Goal: Use online tool/utility: Utilize a website feature to perform a specific function

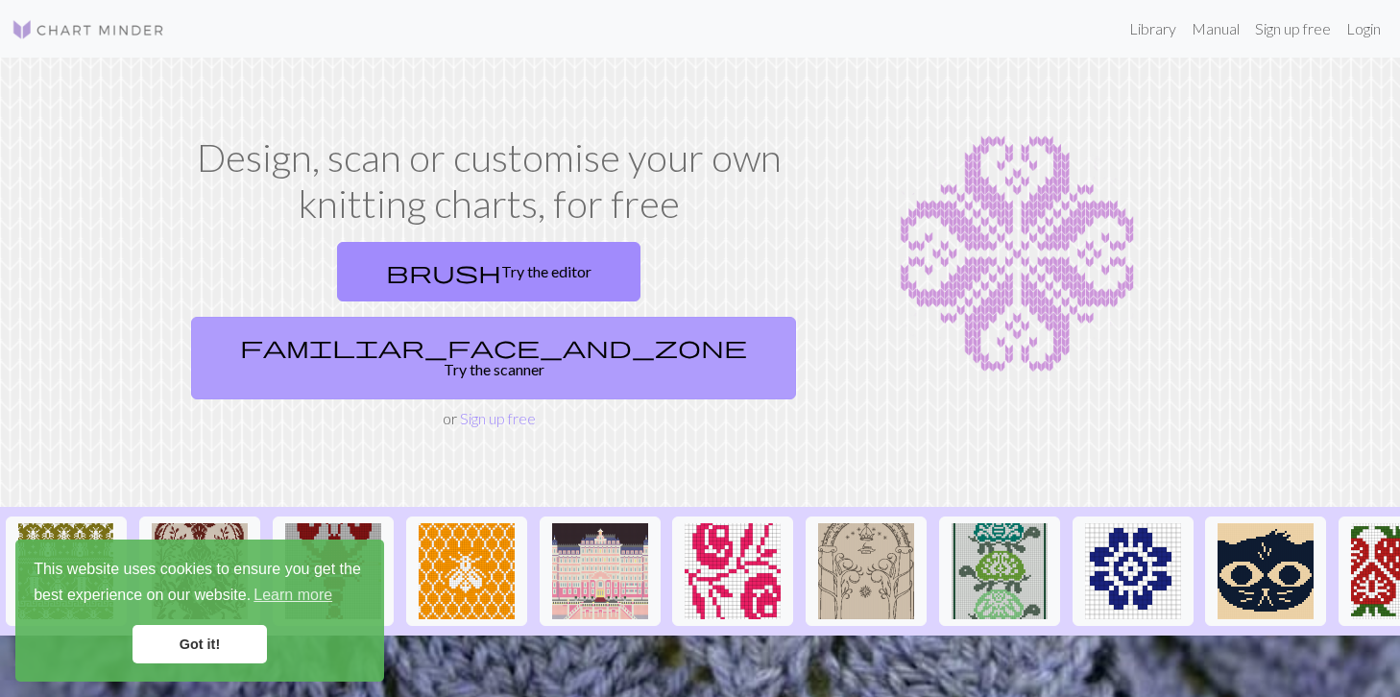
click at [631, 317] on link "familiar_face_and_zone Try the scanner" at bounding box center [493, 358] width 605 height 83
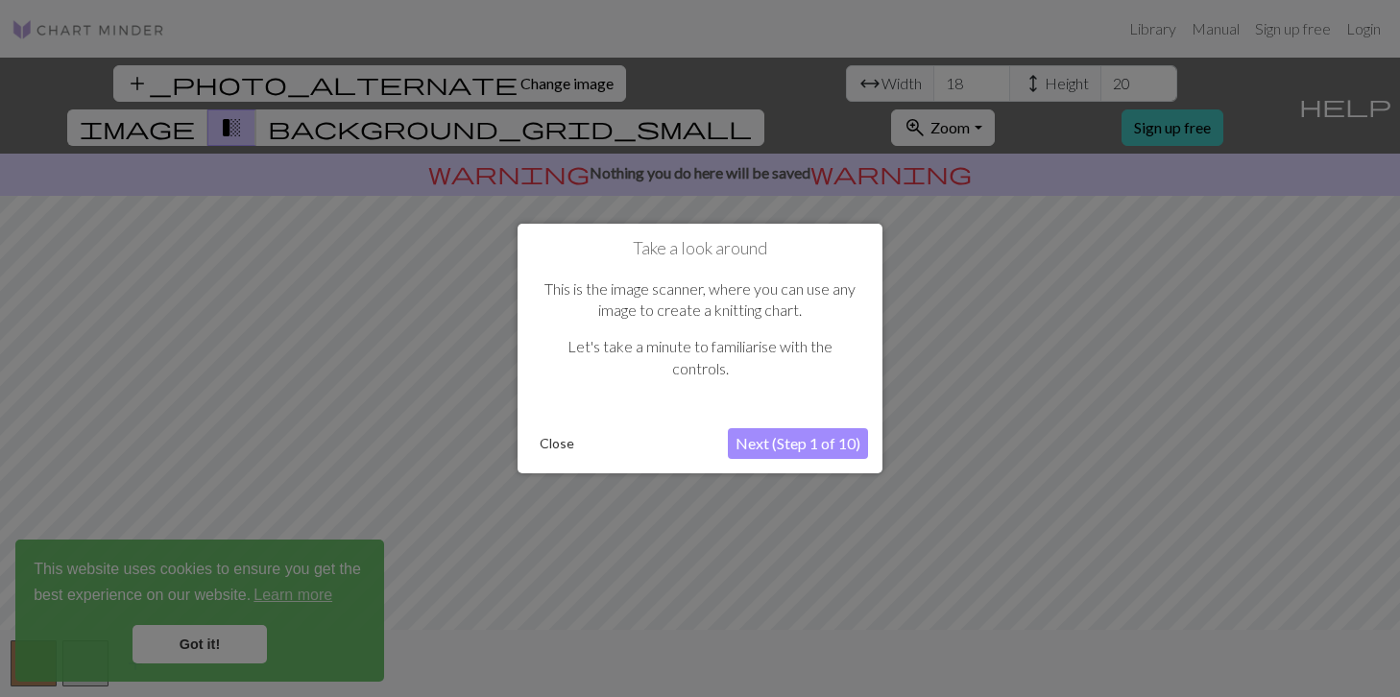
click at [798, 442] on button "Next (Step 1 of 10)" at bounding box center [798, 443] width 140 height 31
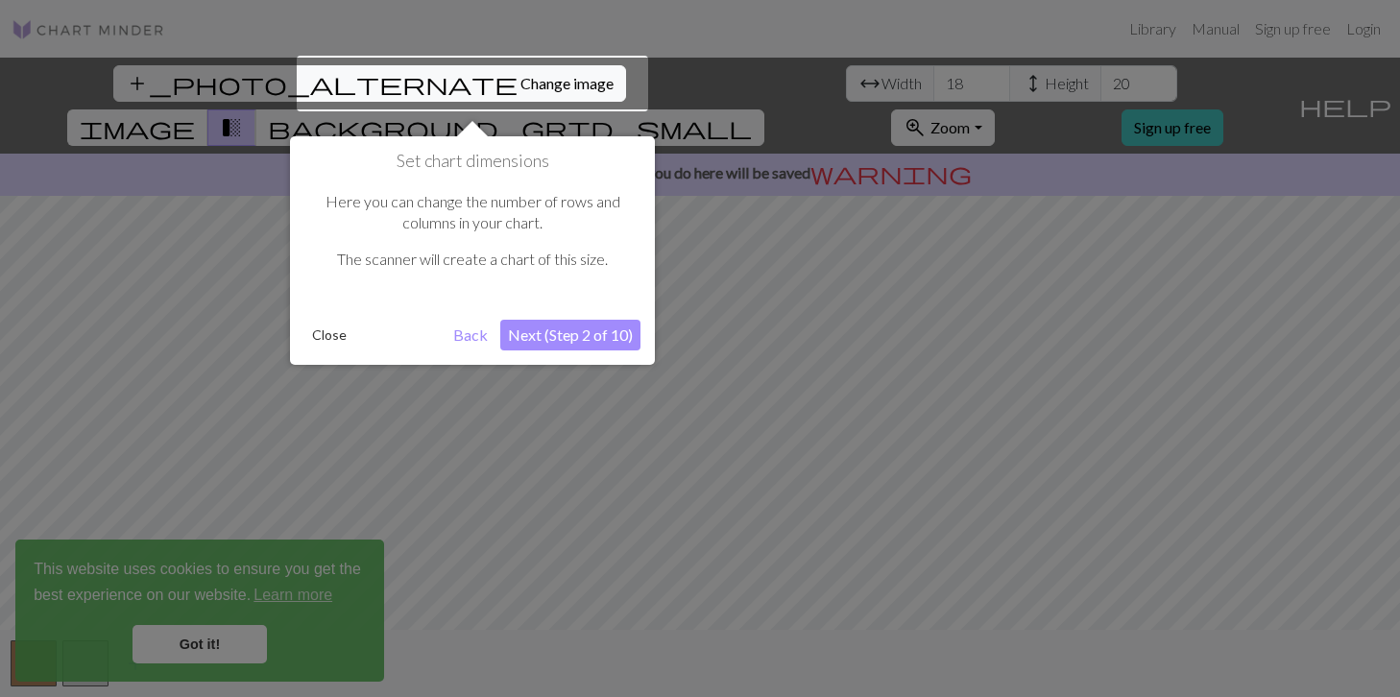
click at [572, 327] on button "Next (Step 2 of 10)" at bounding box center [570, 335] width 140 height 31
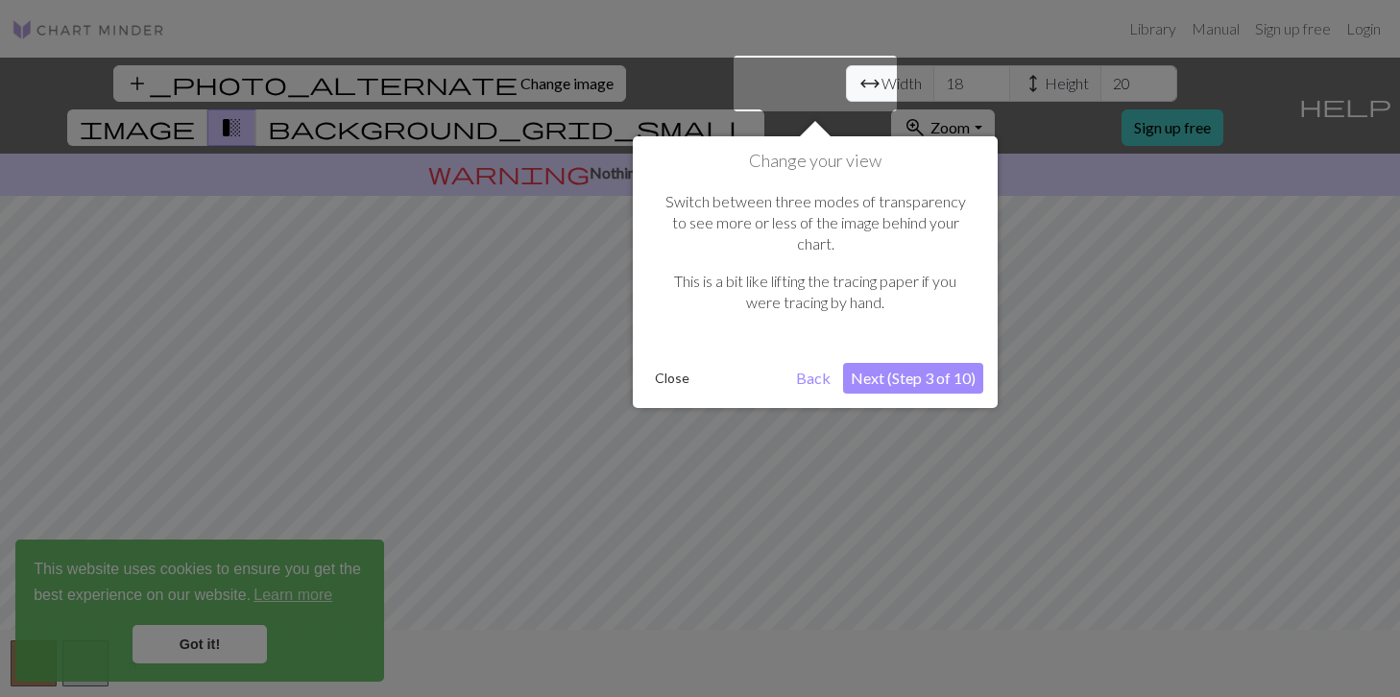
click at [903, 363] on button "Next (Step 3 of 10)" at bounding box center [913, 378] width 140 height 31
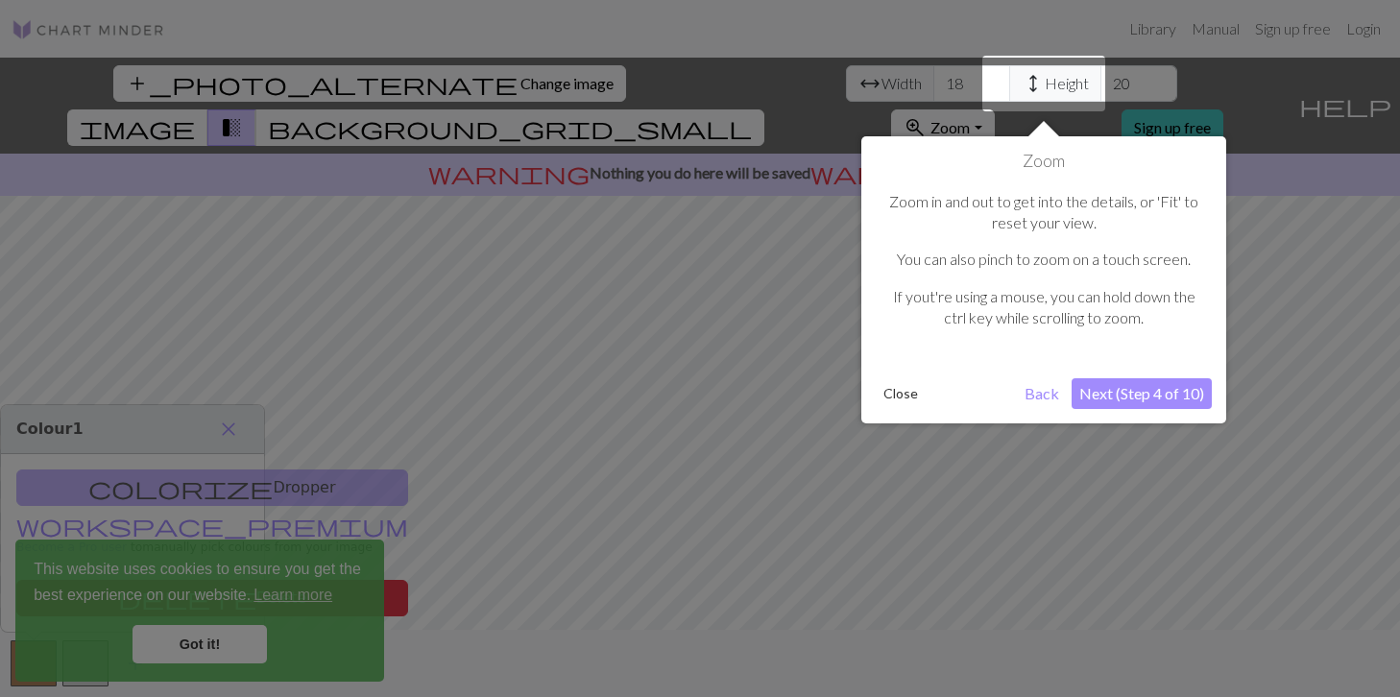
click at [1104, 392] on button "Next (Step 4 of 10)" at bounding box center [1142, 393] width 140 height 31
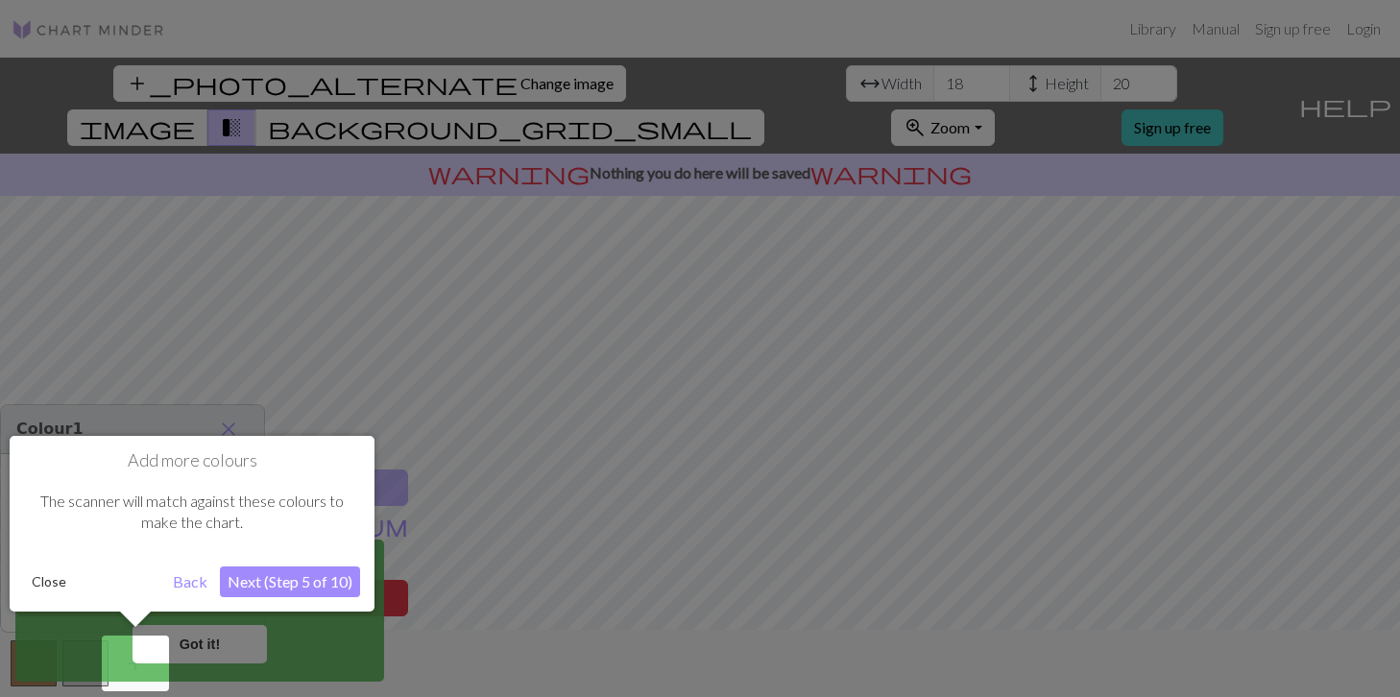
click at [420, 458] on div at bounding box center [700, 348] width 1400 height 697
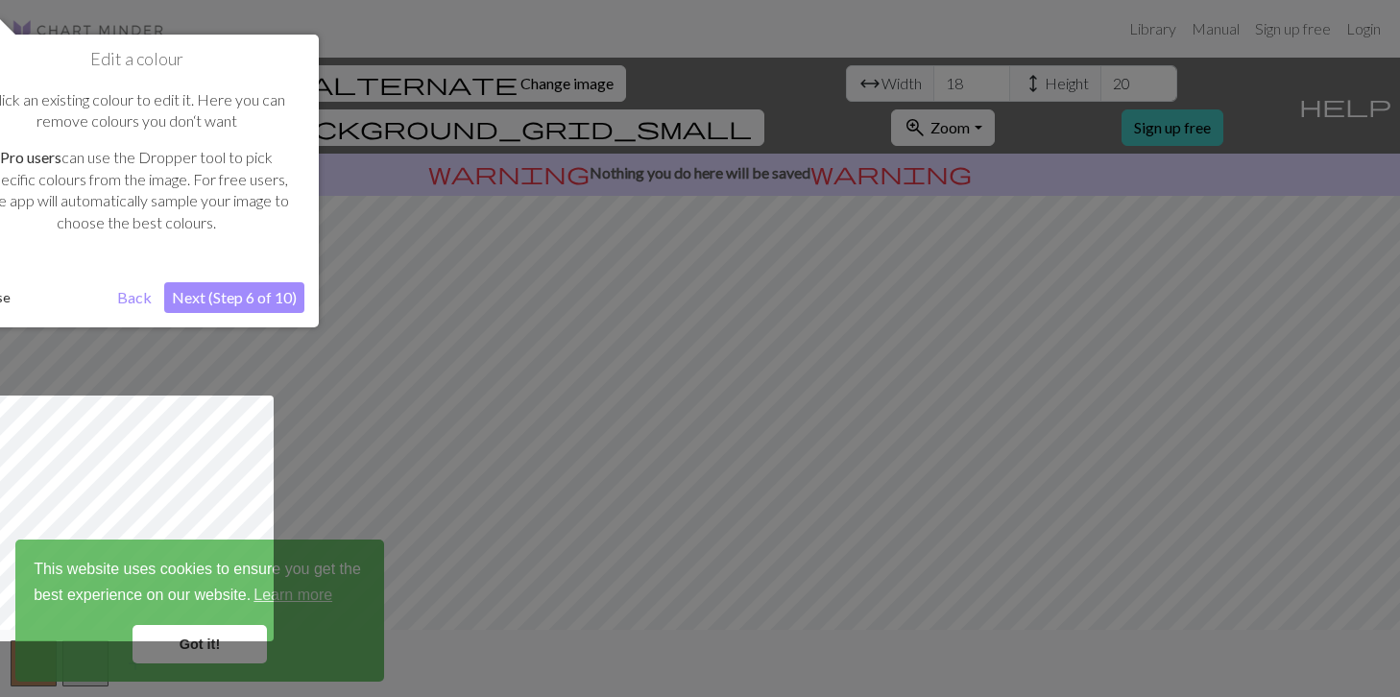
click at [228, 284] on button "Next (Step 6 of 10)" at bounding box center [234, 297] width 140 height 31
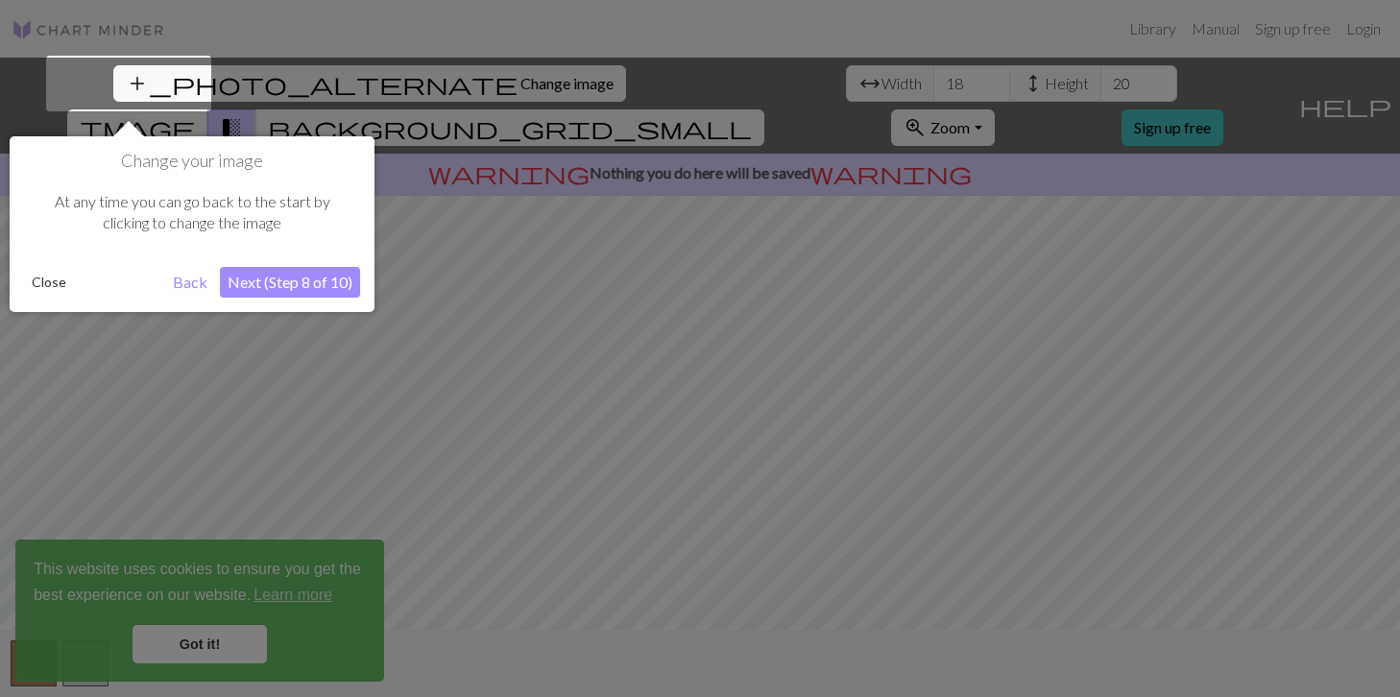
click at [228, 284] on button "Next (Step 8 of 10)" at bounding box center [290, 282] width 140 height 31
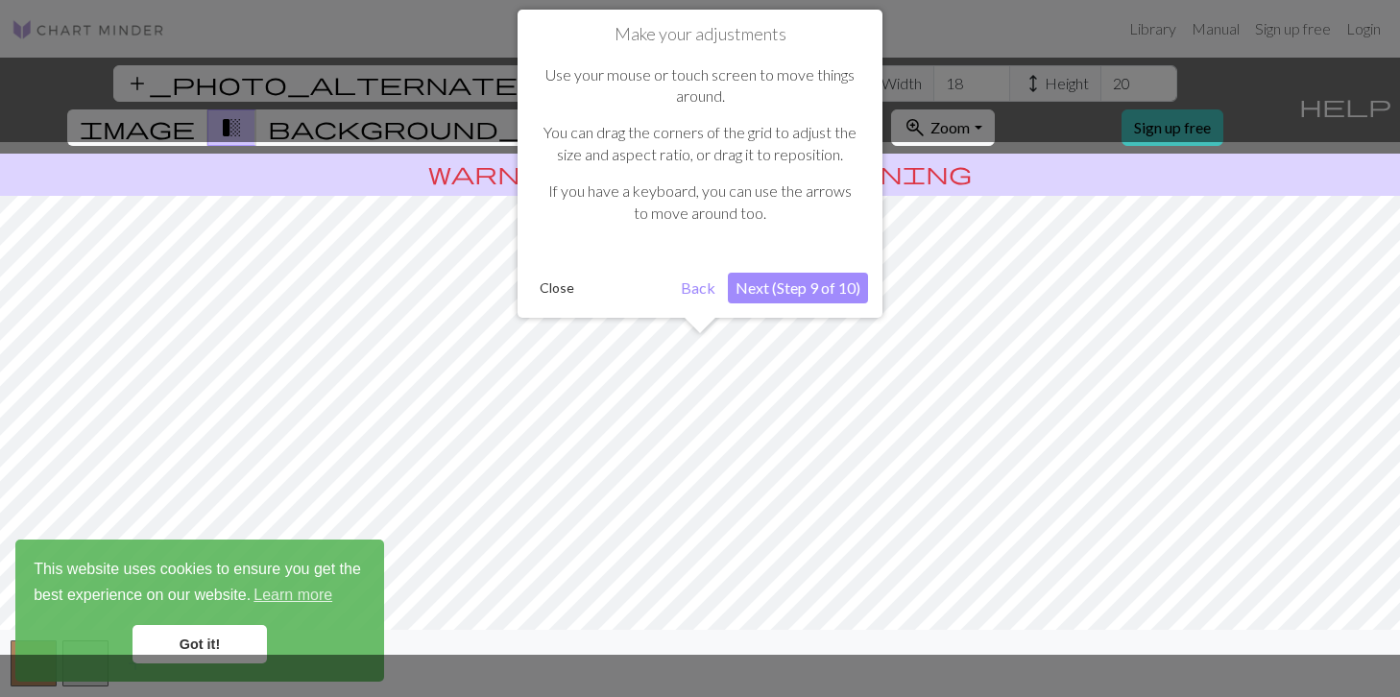
click at [844, 291] on button "Next (Step 9 of 10)" at bounding box center [798, 288] width 140 height 31
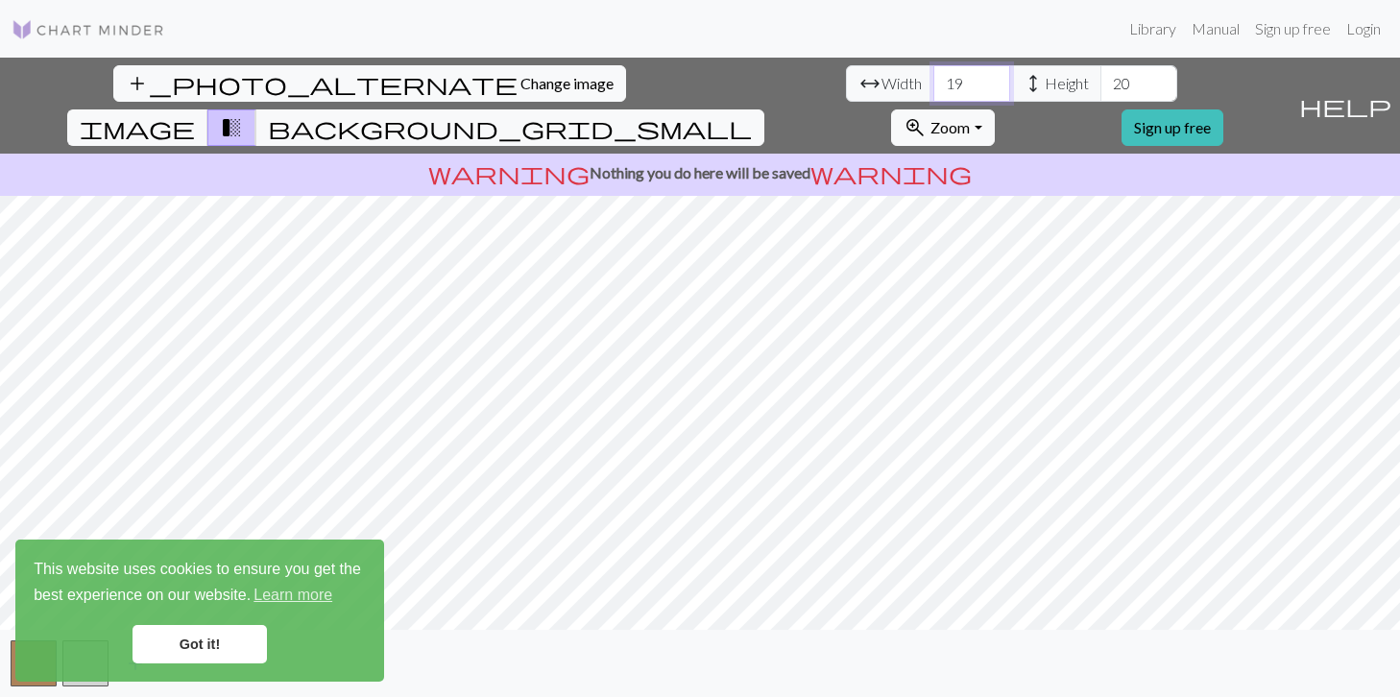
click at [933, 81] on input "19" at bounding box center [971, 83] width 77 height 36
type input "20"
click at [933, 81] on input "20" at bounding box center [971, 83] width 77 height 36
click at [1100, 77] on input "21" at bounding box center [1138, 83] width 77 height 36
click at [1100, 77] on input "22" at bounding box center [1138, 83] width 77 height 36
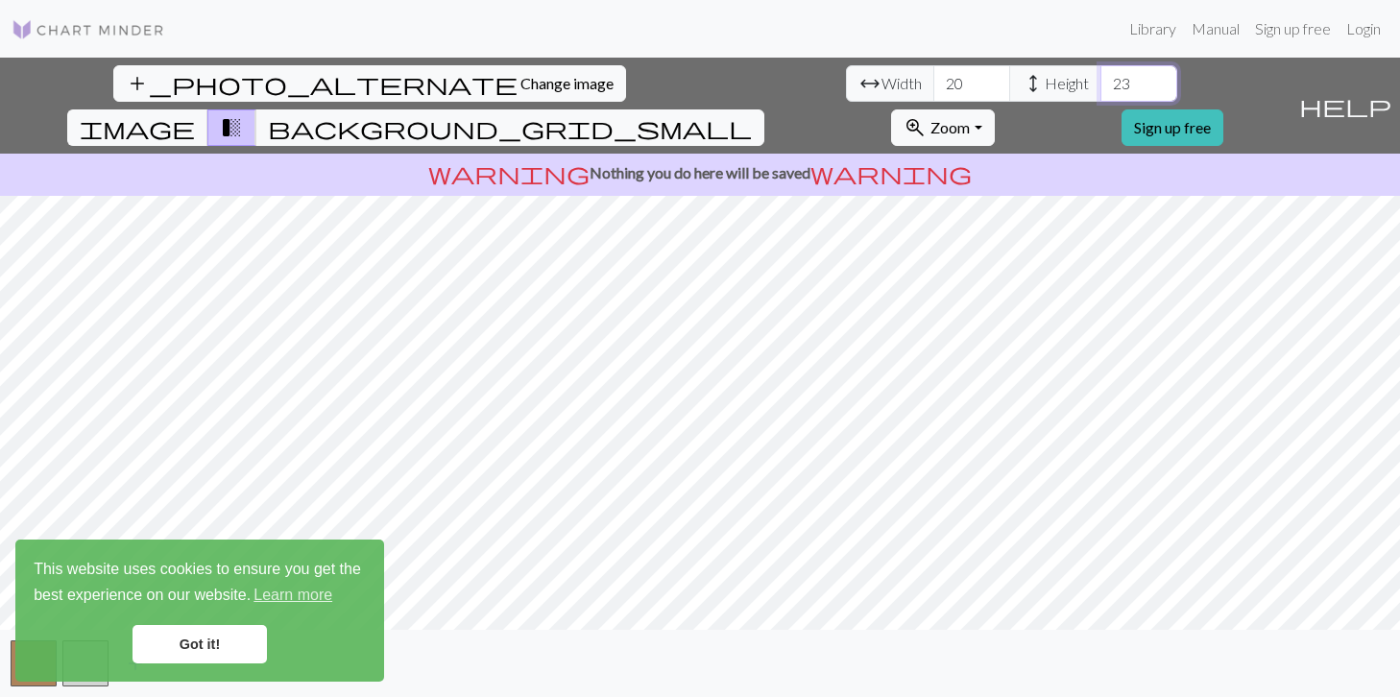
click at [1100, 83] on input "23" at bounding box center [1138, 83] width 77 height 36
click at [1100, 83] on input "24" at bounding box center [1138, 83] width 77 height 36
click at [1100, 88] on input "23" at bounding box center [1138, 83] width 77 height 36
click at [1100, 88] on input "22" at bounding box center [1138, 83] width 77 height 36
click at [1100, 88] on input "21" at bounding box center [1138, 83] width 77 height 36
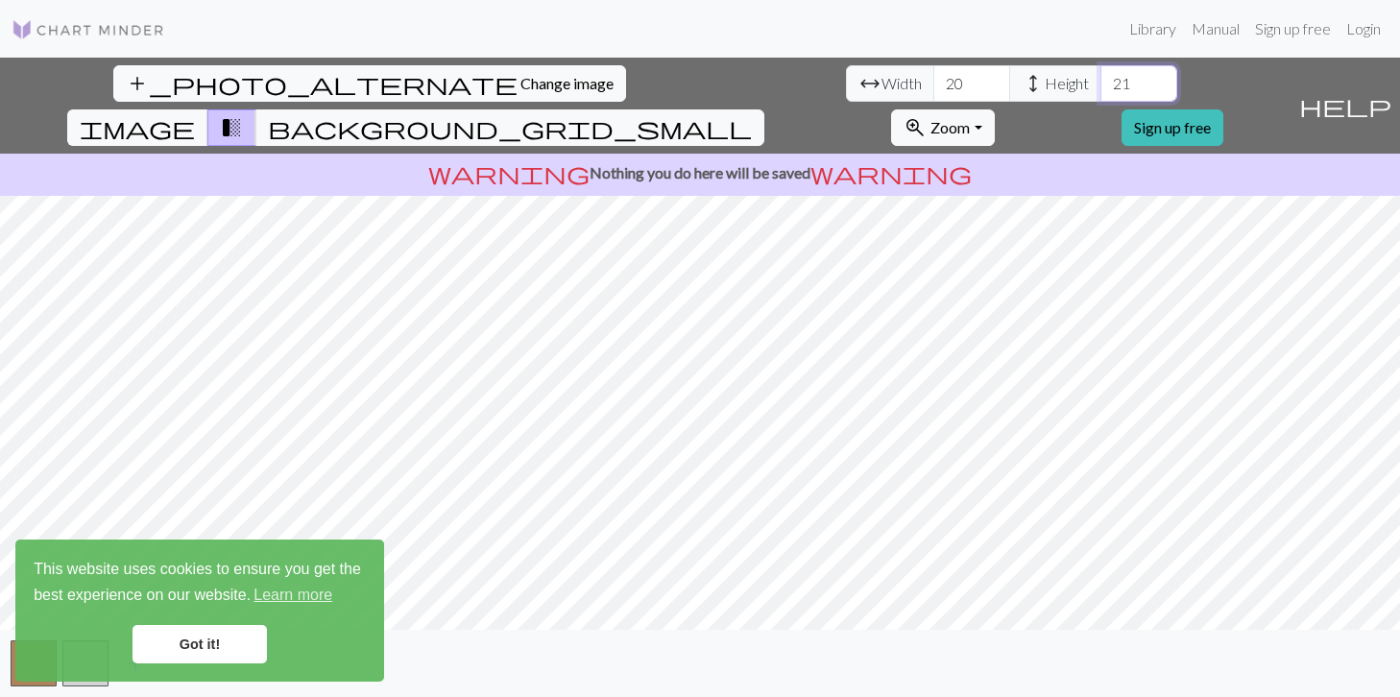
type input "20"
click at [1100, 88] on input "20" at bounding box center [1138, 83] width 77 height 36
click at [195, 646] on link "Got it!" at bounding box center [200, 644] width 134 height 38
